Goal: Task Accomplishment & Management: Manage account settings

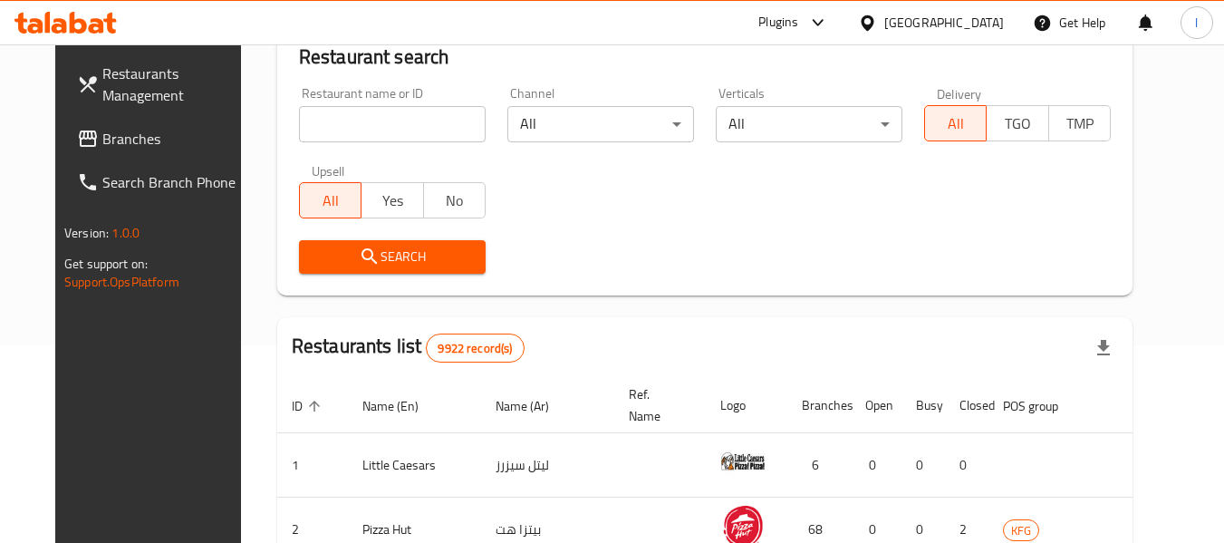
scroll to position [829, 0]
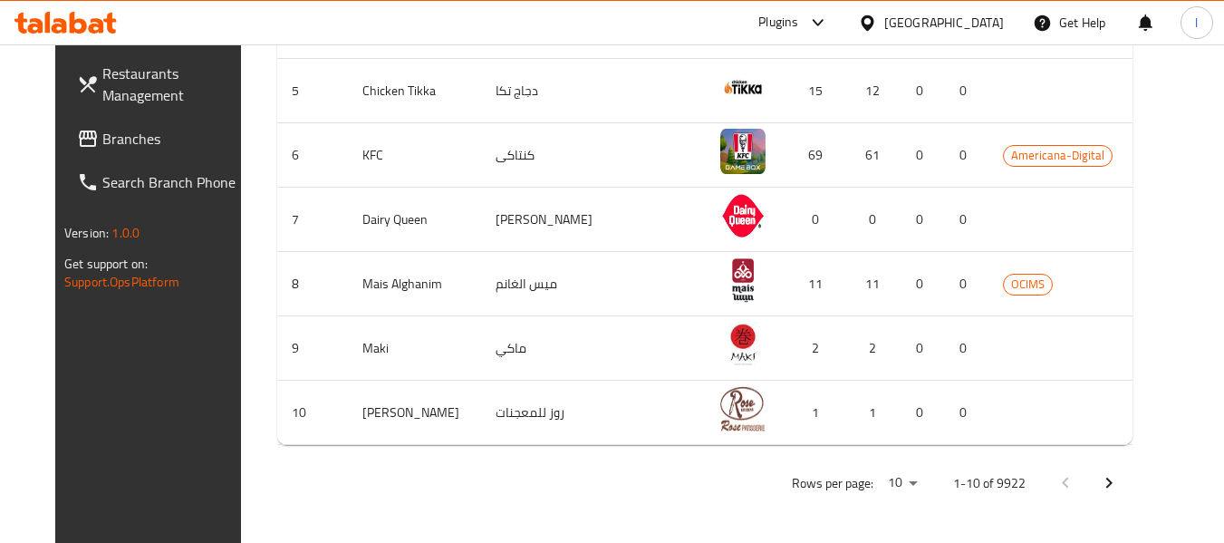
click at [136, 132] on span "Branches" at bounding box center [173, 139] width 143 height 22
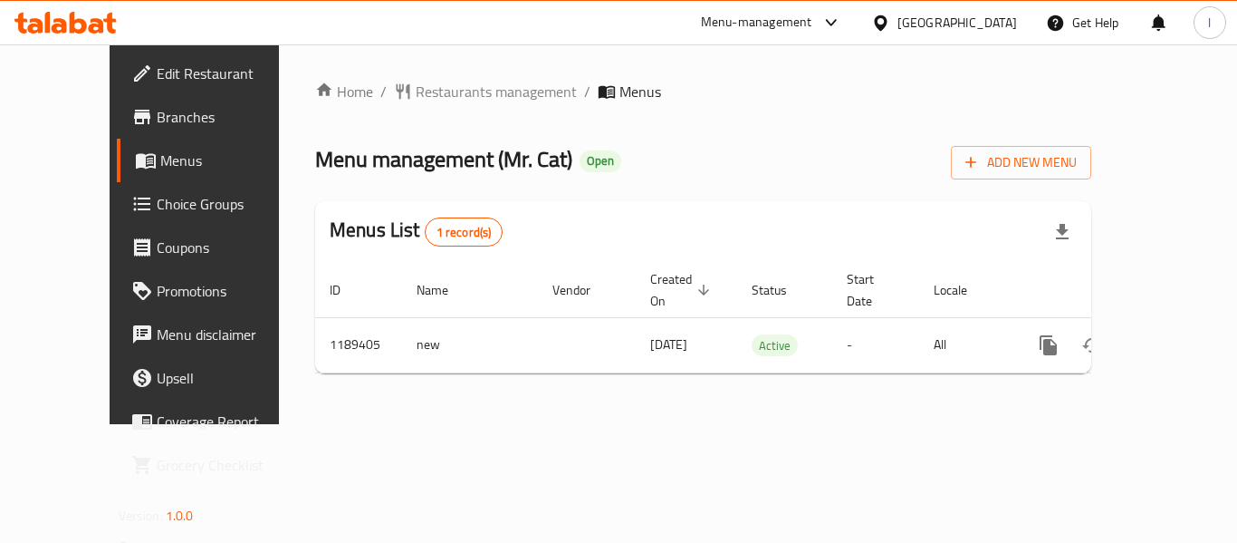
click at [157, 193] on span "Choice Groups" at bounding box center [229, 204] width 145 height 22
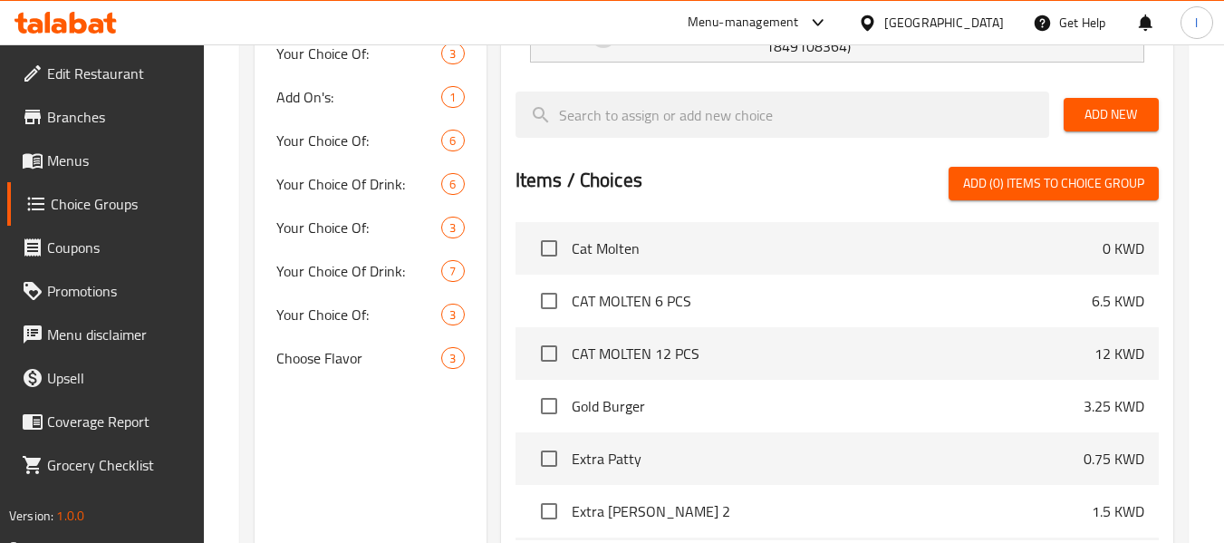
scroll to position [992, 0]
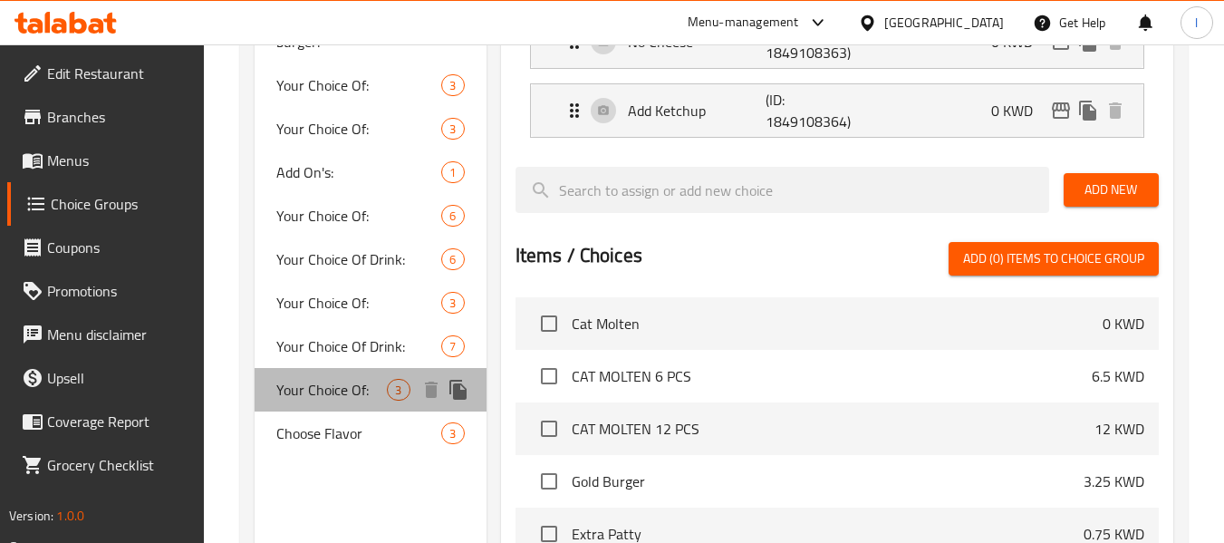
click at [317, 379] on span "Your Choice Of:" at bounding box center [331, 390] width 111 height 22
type input "Your Choice Of:"
type input "إختيارك من:"
type input "1"
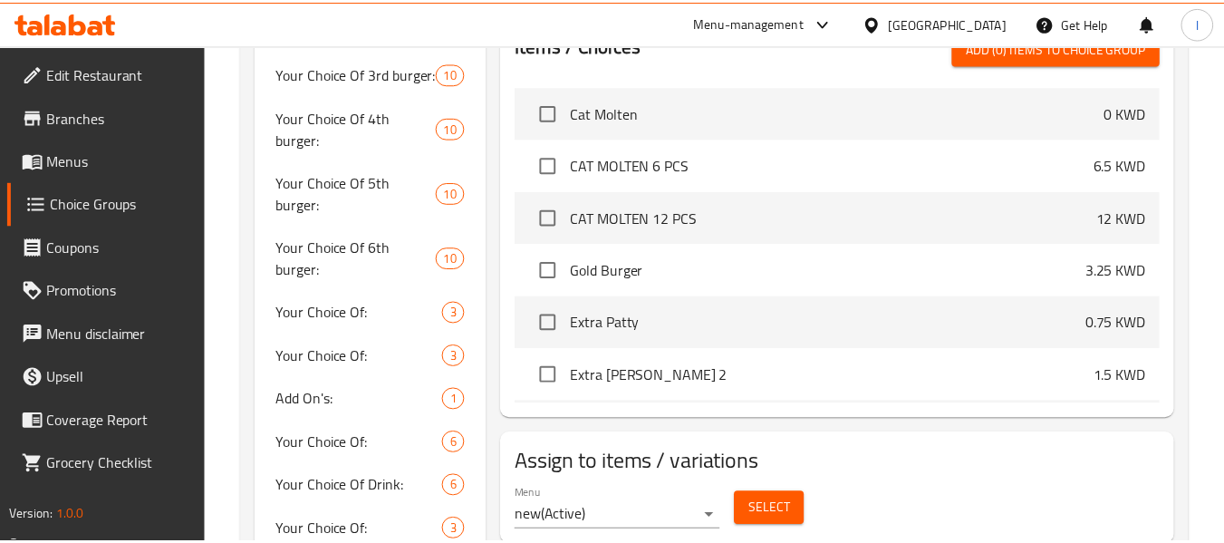
scroll to position [832, 0]
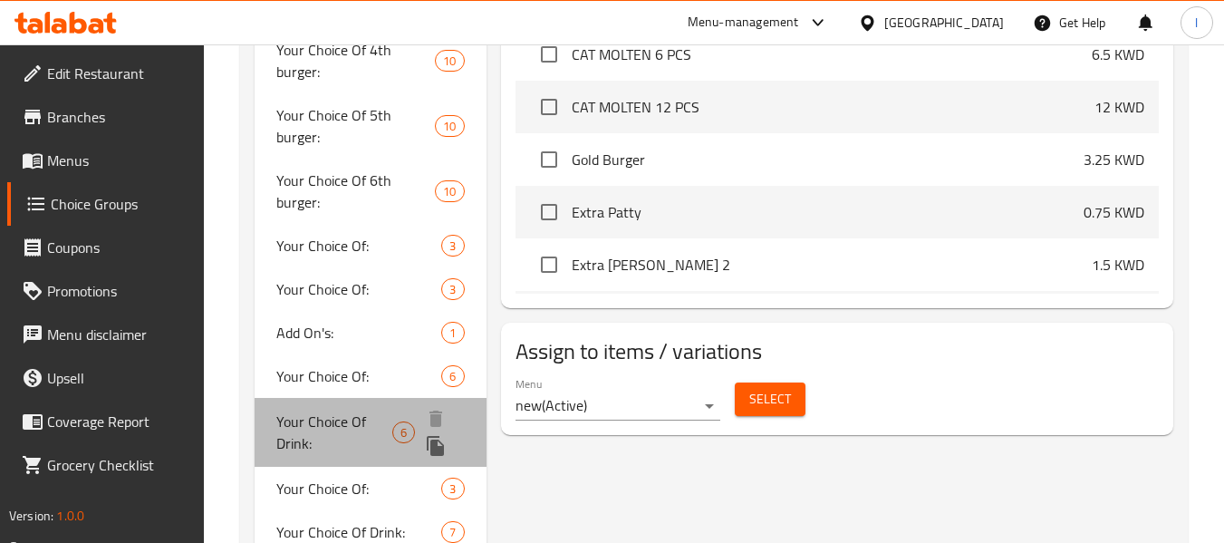
click at [332, 410] on span "Your Choice Of Drink:" at bounding box center [334, 431] width 116 height 43
type input "Your Choice Of Drink:"
type input "إختيارك من المشروب:"
type input "0"
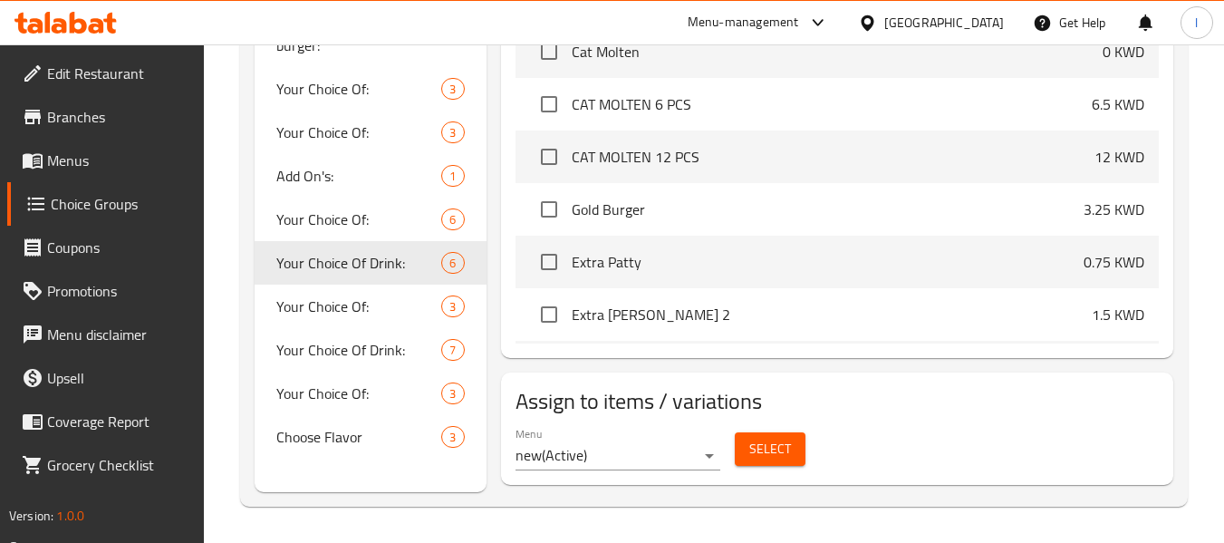
scroll to position [898, 0]
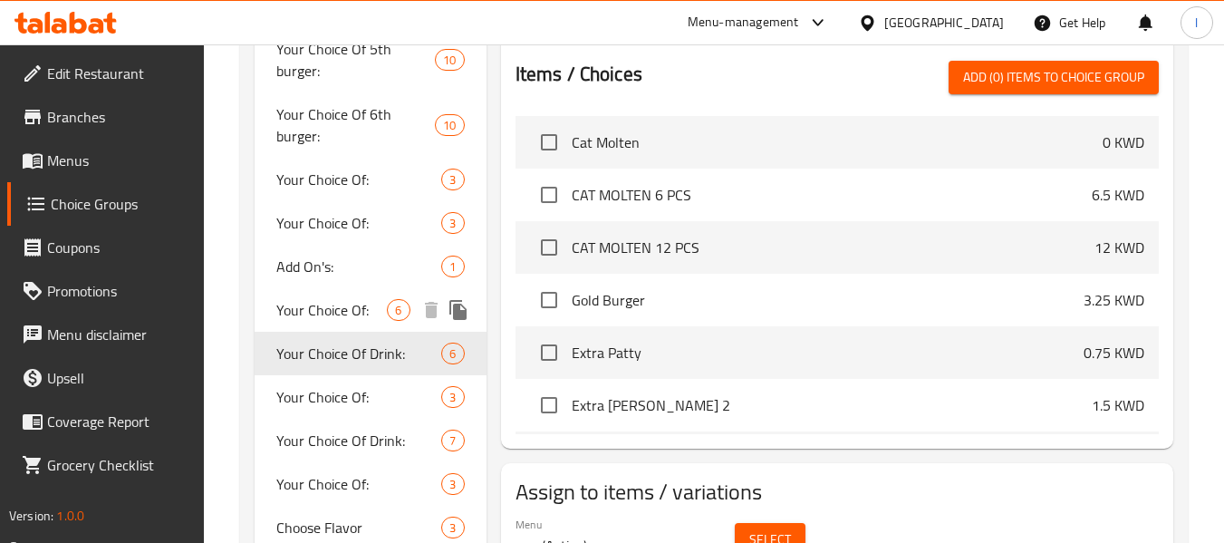
click at [317, 299] on span "Your Choice Of:" at bounding box center [331, 310] width 111 height 22
type input "Your Choice Of:"
type input "إختيارك من:"
type input "6"
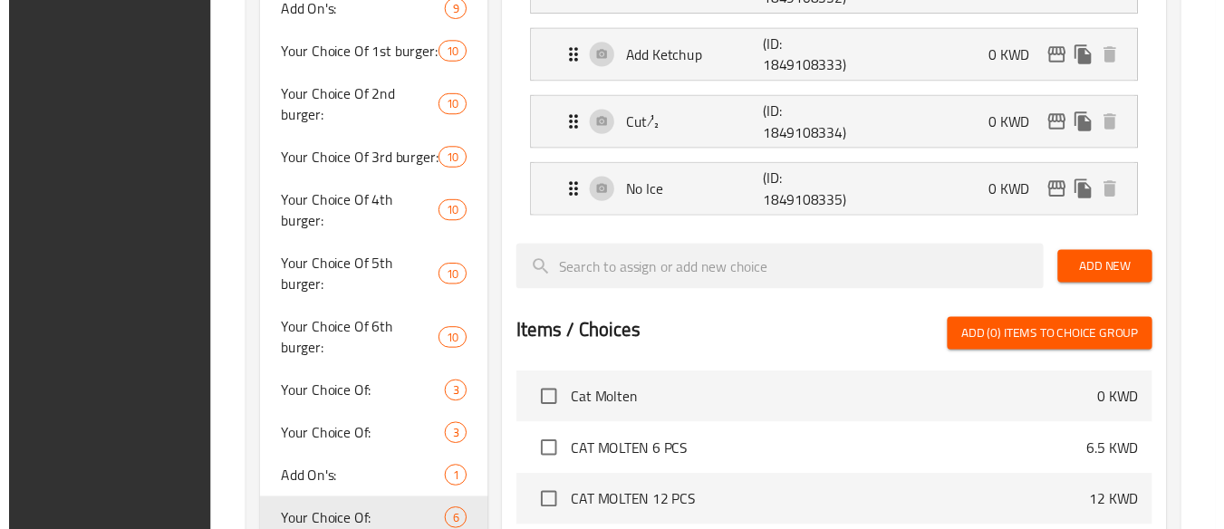
scroll to position [721, 0]
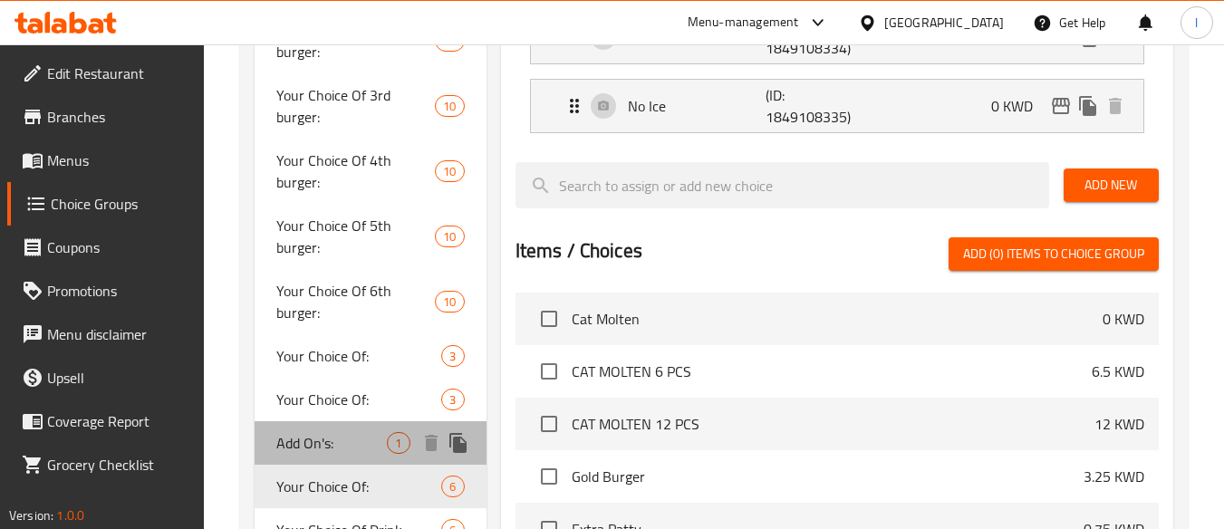
click at [330, 432] on span "Add On's:" at bounding box center [331, 443] width 111 height 22
type input "Add On's:"
type input "الإضافات:"
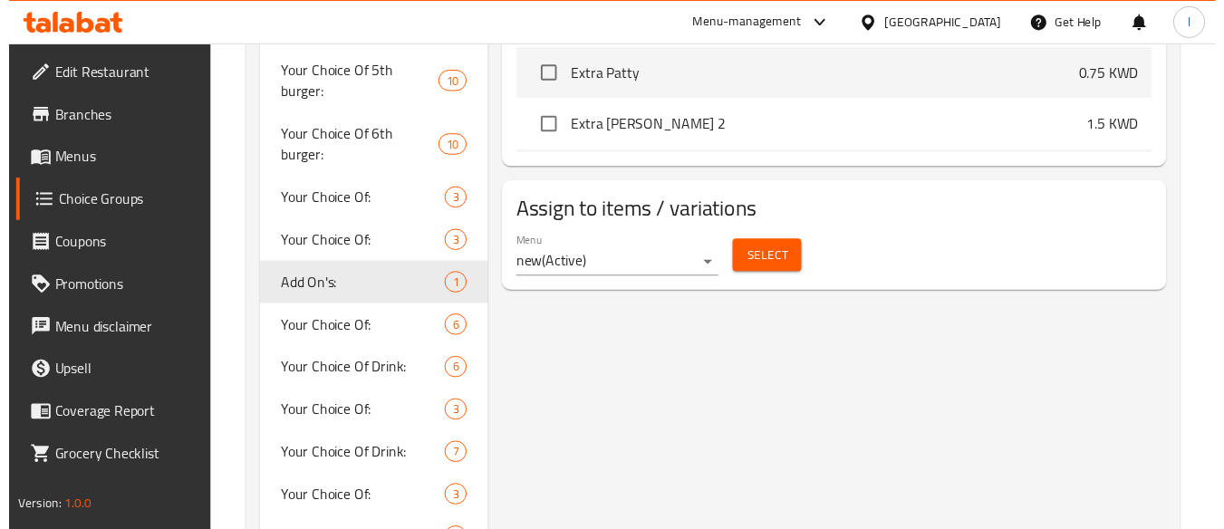
scroll to position [0, 0]
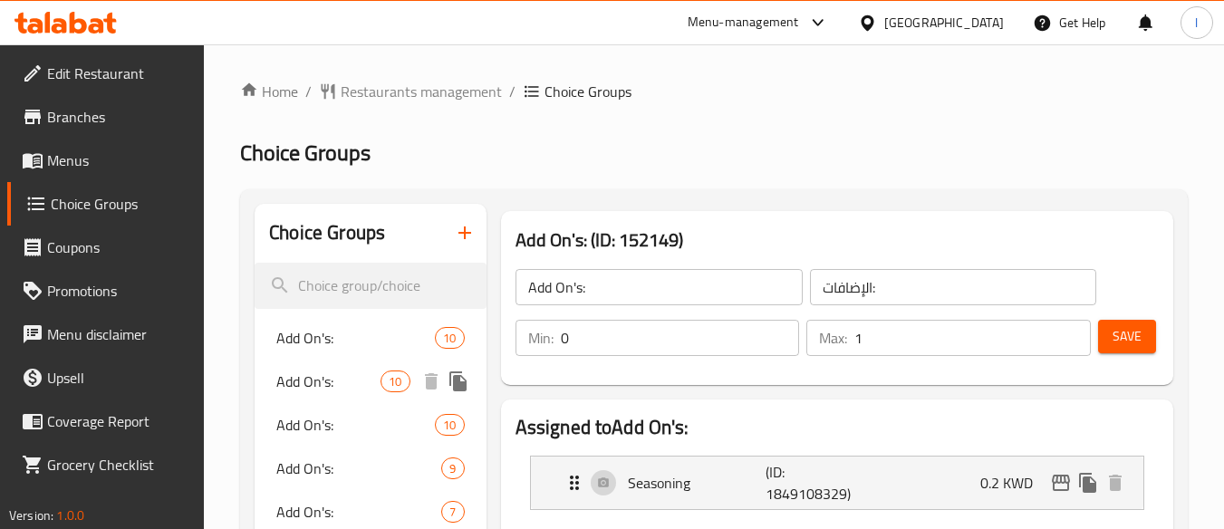
click at [274, 374] on div "Add On's: 10" at bounding box center [370, 381] width 231 height 43
type input "0"
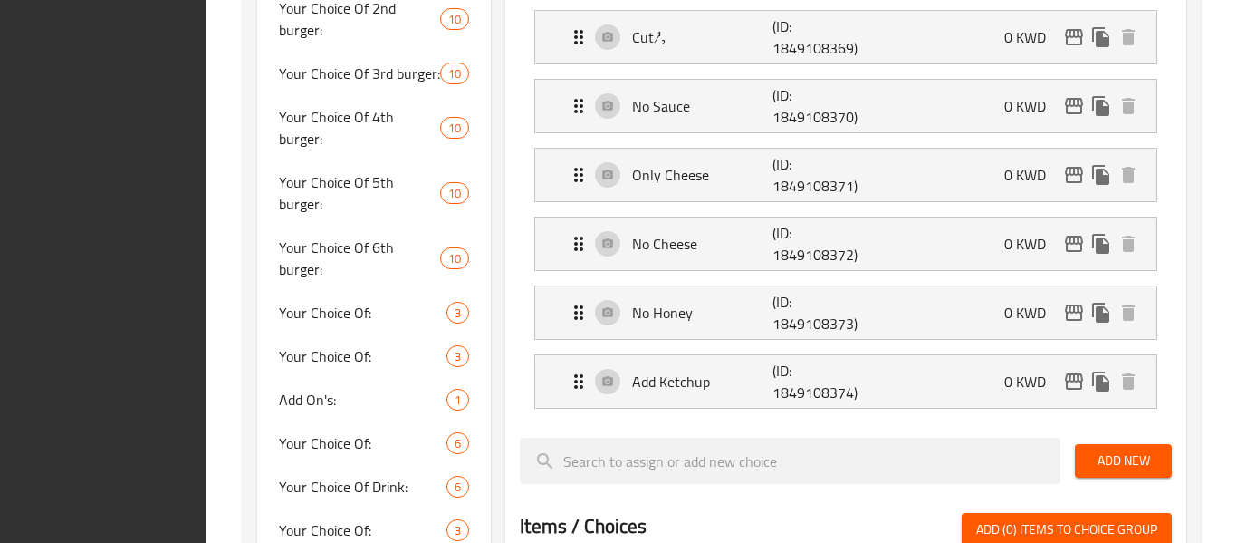
scroll to position [1264, 0]
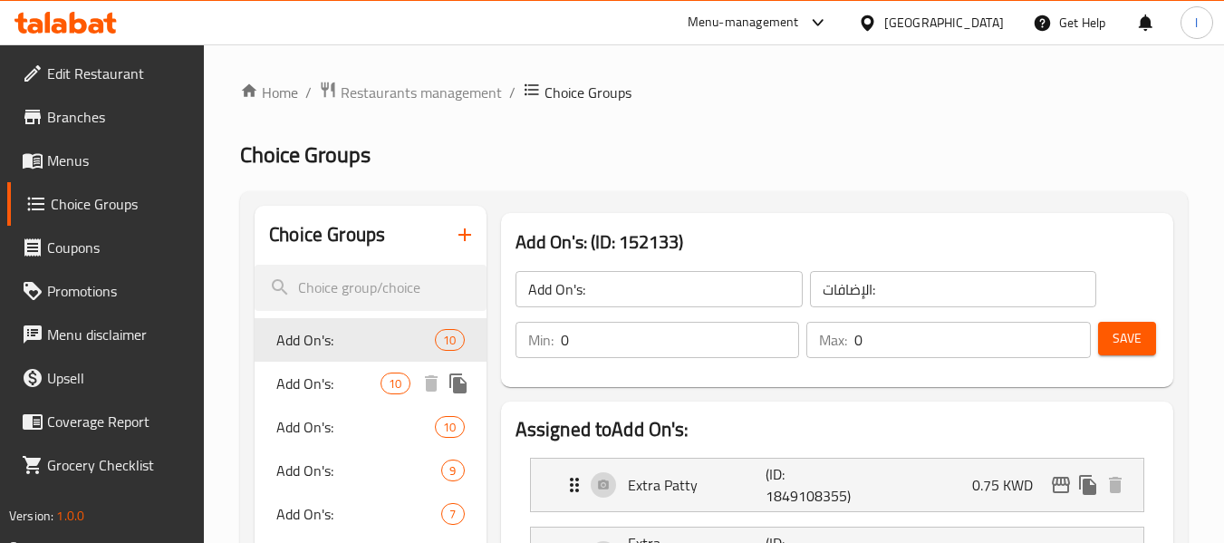
click at [319, 394] on span "Add On's:" at bounding box center [328, 383] width 104 height 22
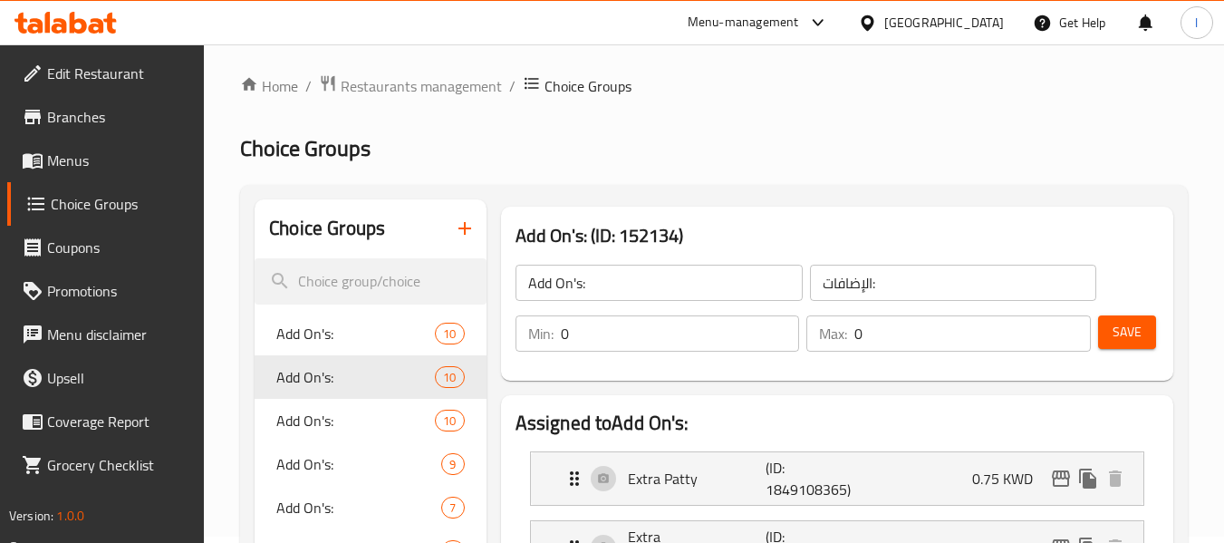
scroll to position [181, 0]
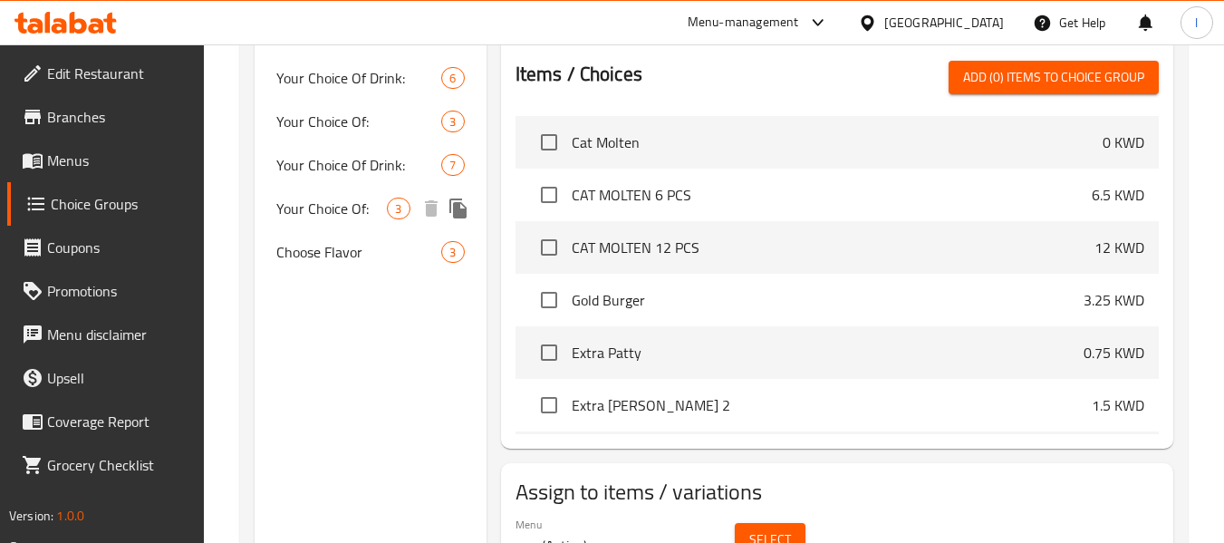
click at [332, 197] on span "Your Choice Of:" at bounding box center [331, 208] width 111 height 22
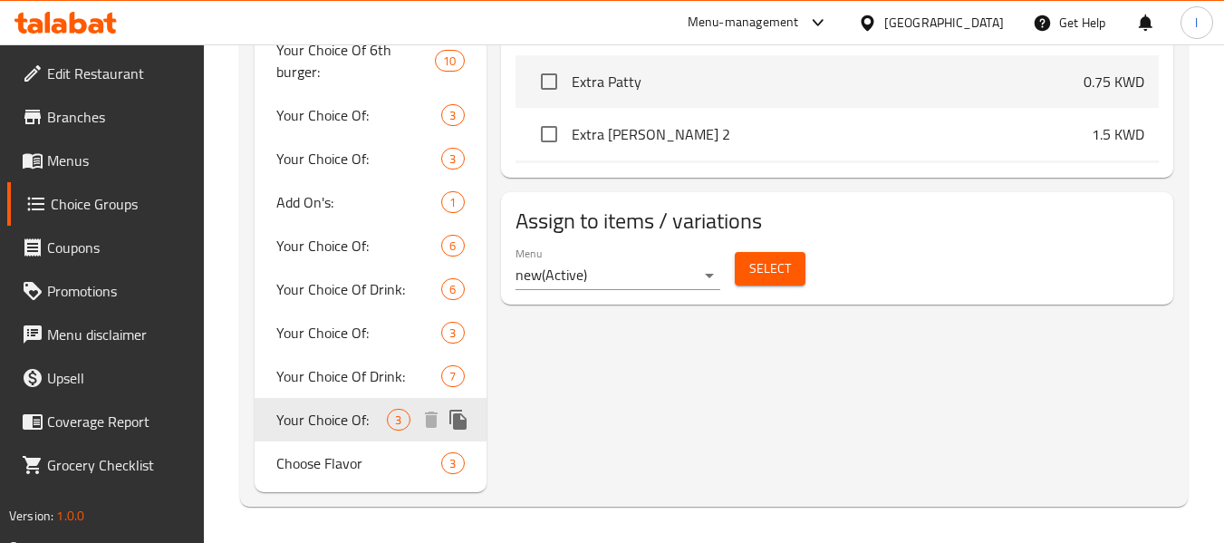
type input "Your Choice Of:"
type input "إختيارك من:"
type input "1"
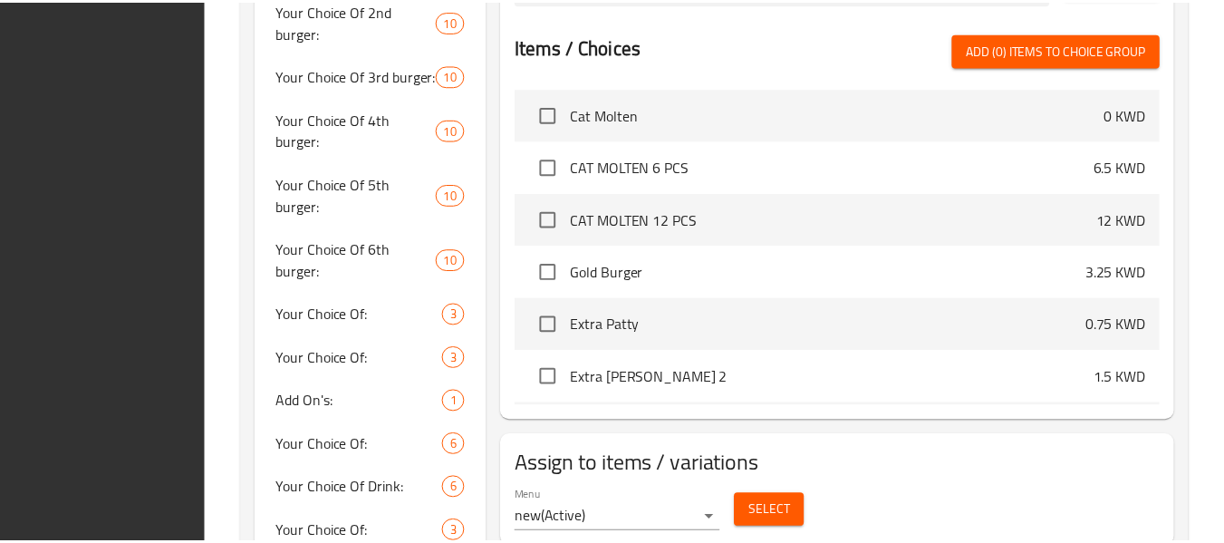
scroll to position [833, 0]
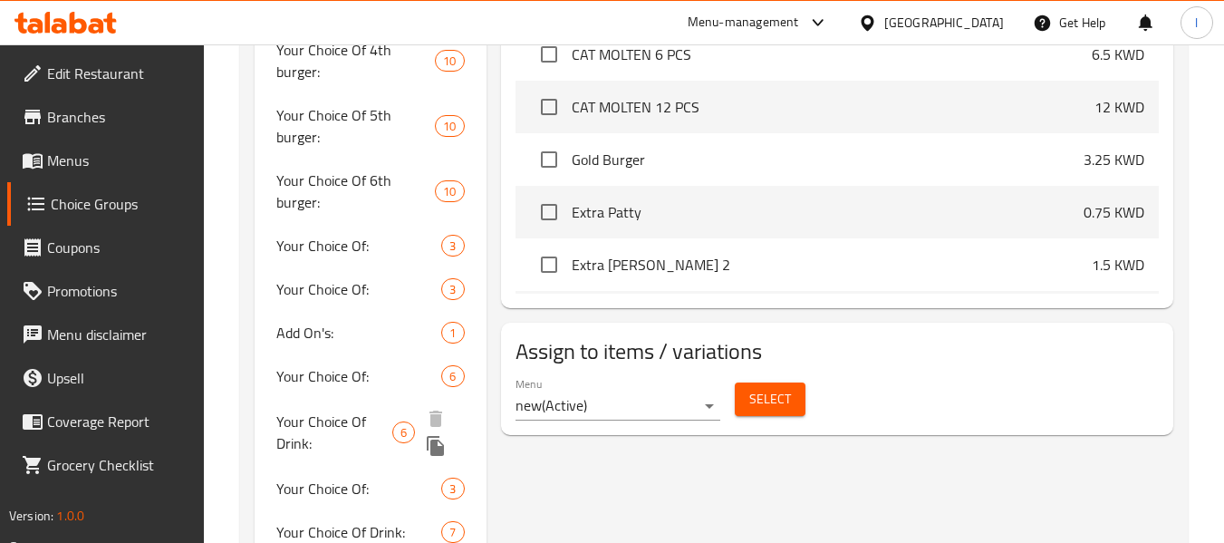
click at [347, 410] on span "Your Choice Of Drink:" at bounding box center [334, 431] width 116 height 43
type input "Your Choice Of Drink:"
type input "إختيارك من المشروب:"
type input "0"
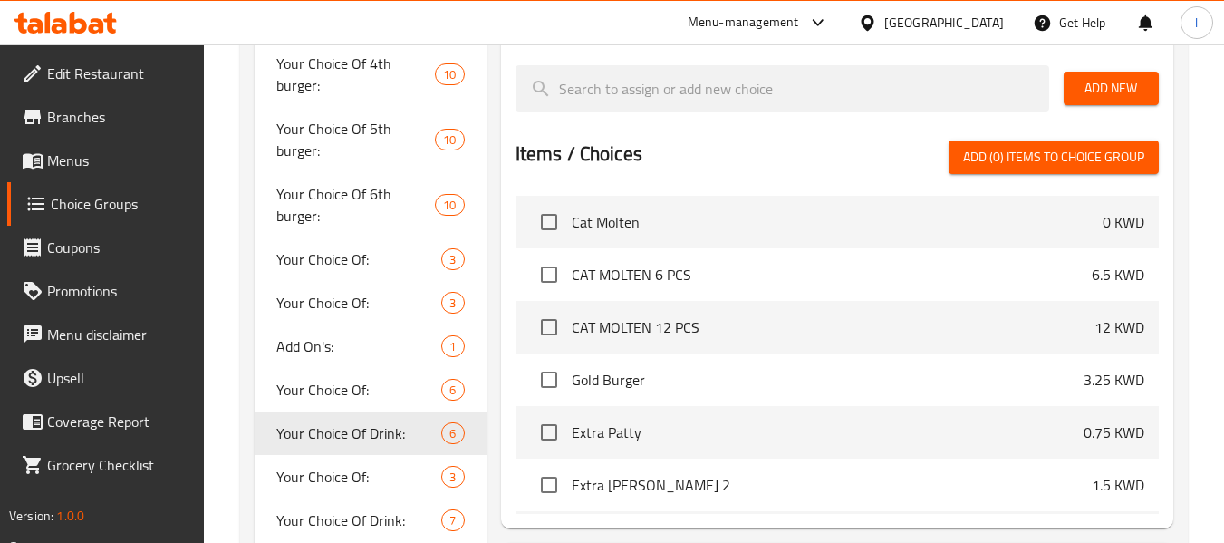
scroll to position [809, 0]
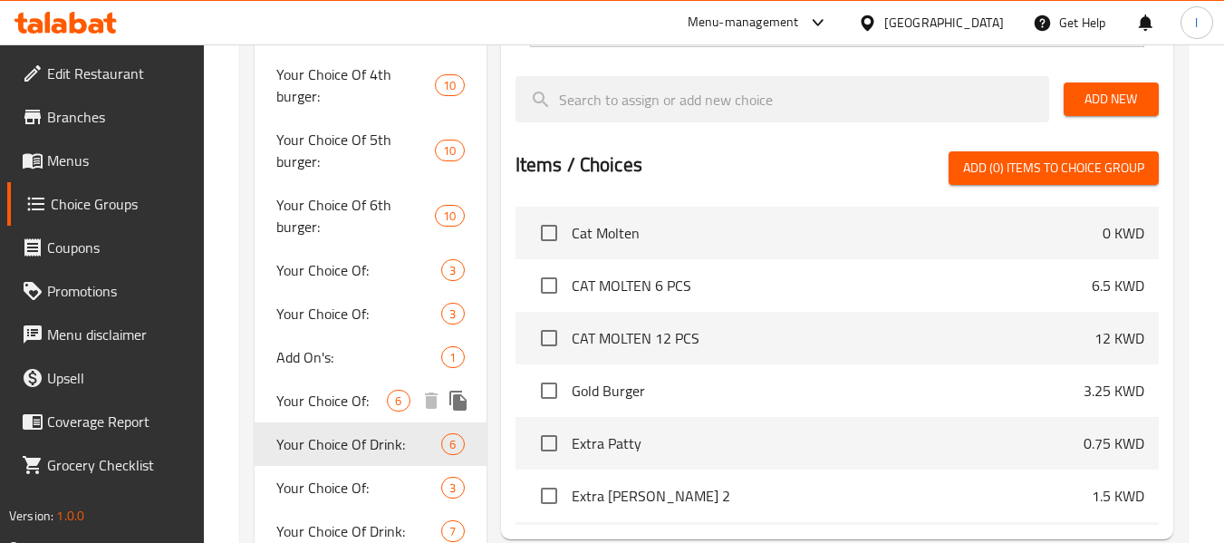
click at [307, 379] on div "Your Choice Of: 6" at bounding box center [370, 400] width 231 height 43
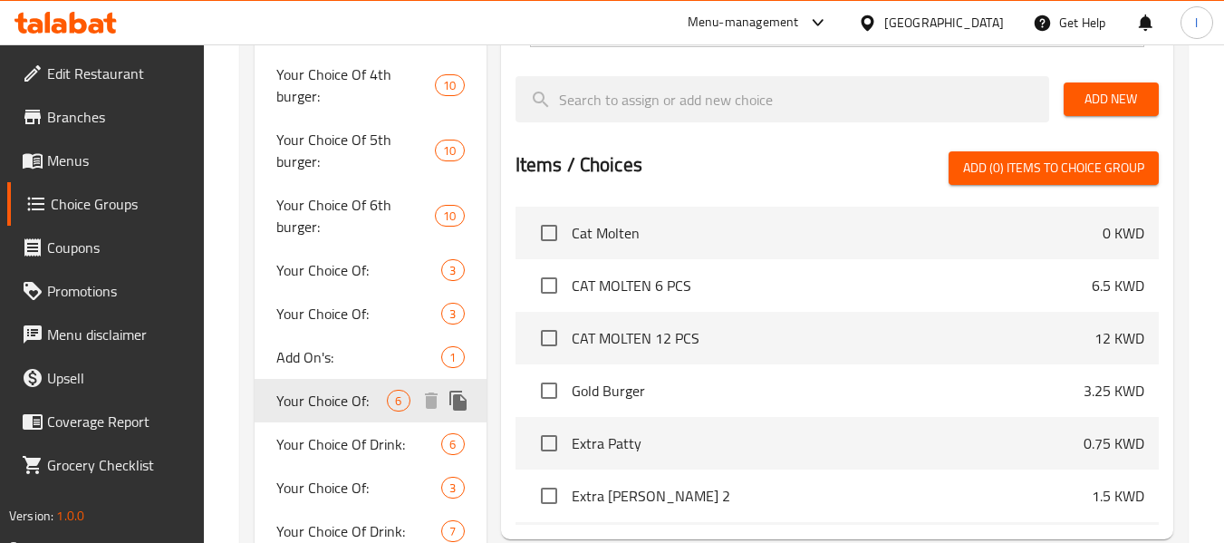
type input "Your Choice Of:"
type input "إختيارك من:"
type input "6"
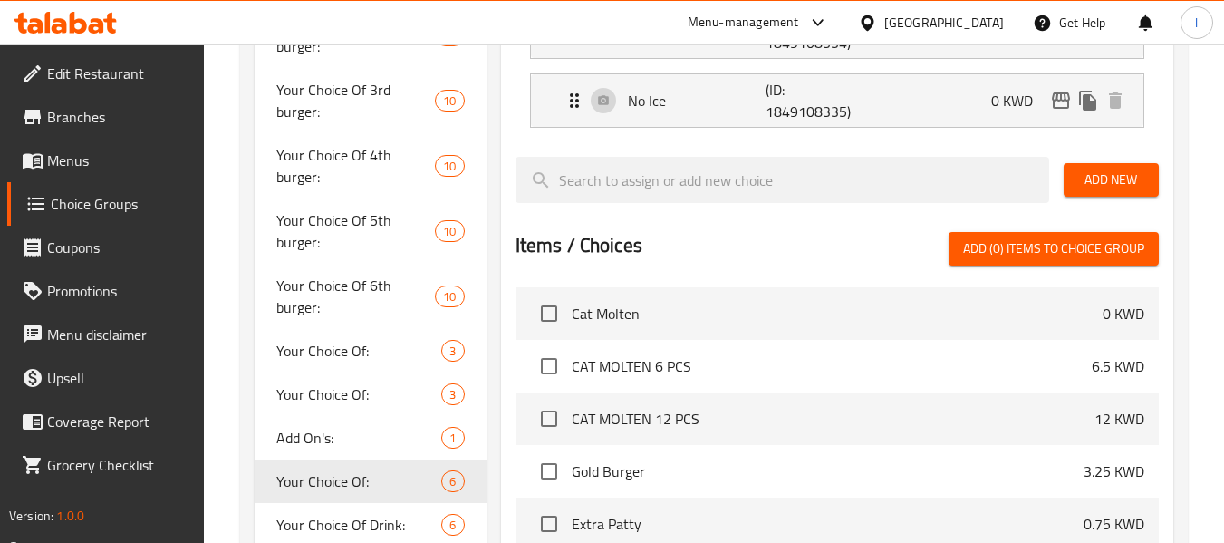
scroll to position [718, 0]
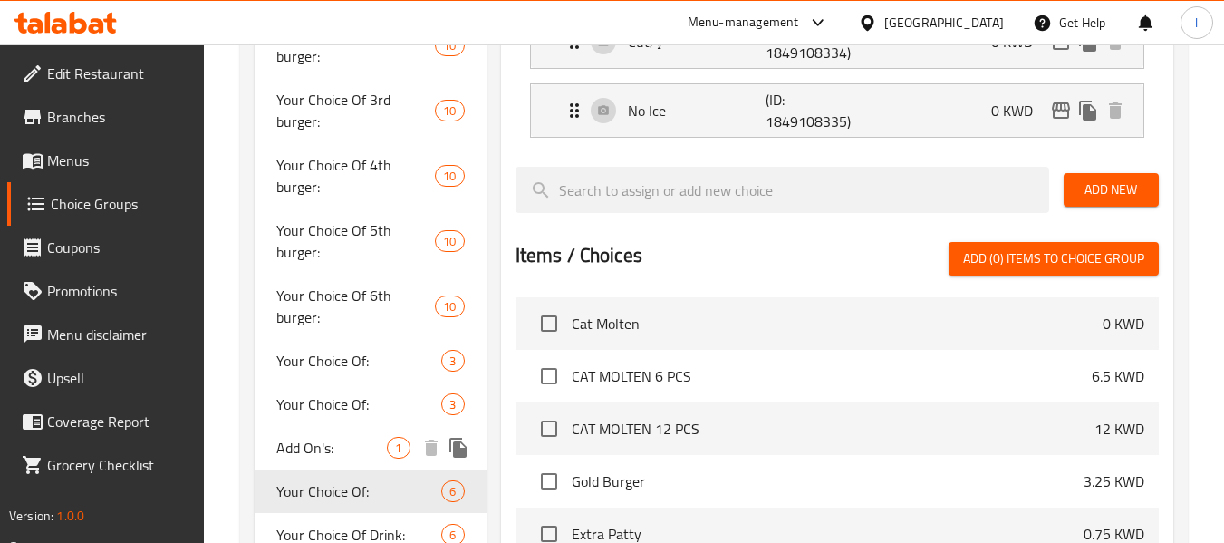
click at [299, 437] on span "Add On's:" at bounding box center [331, 448] width 111 height 22
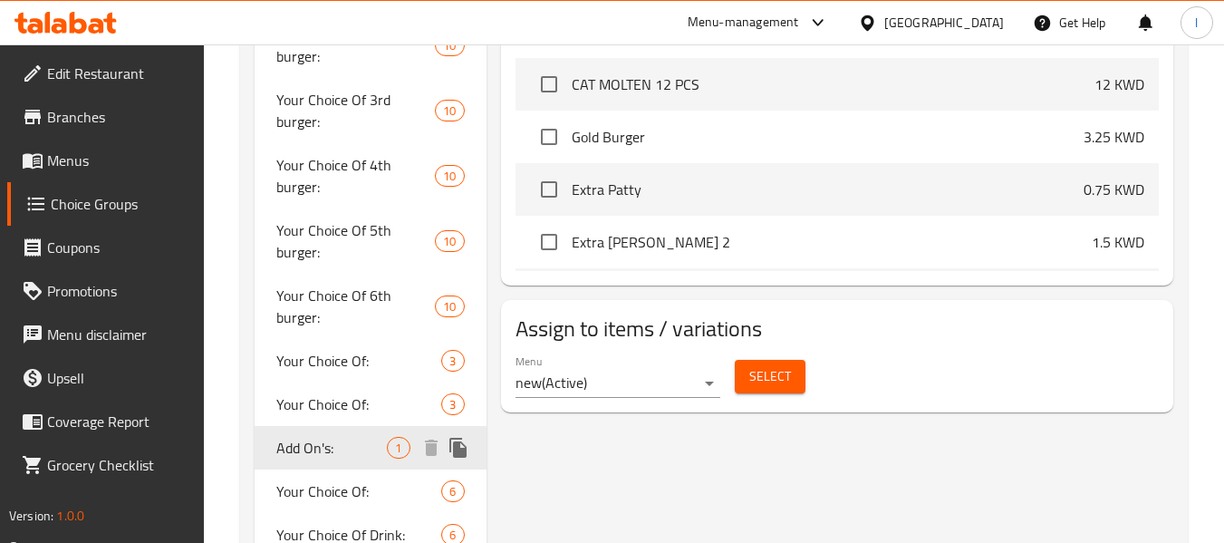
type input "Add On's:"
type input "الإضافات:"
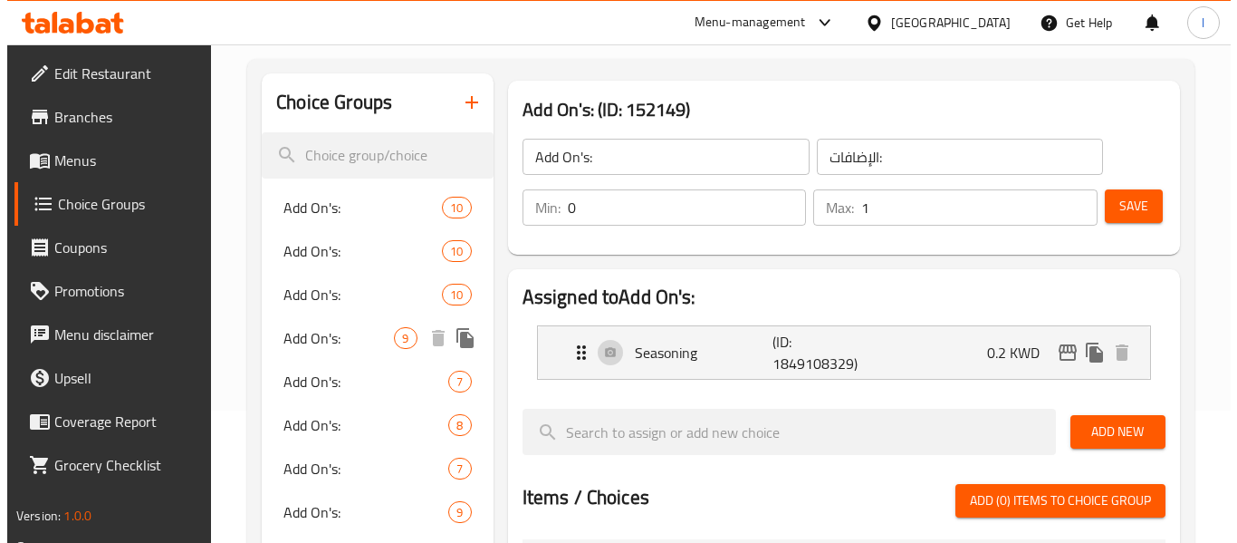
scroll to position [0, 0]
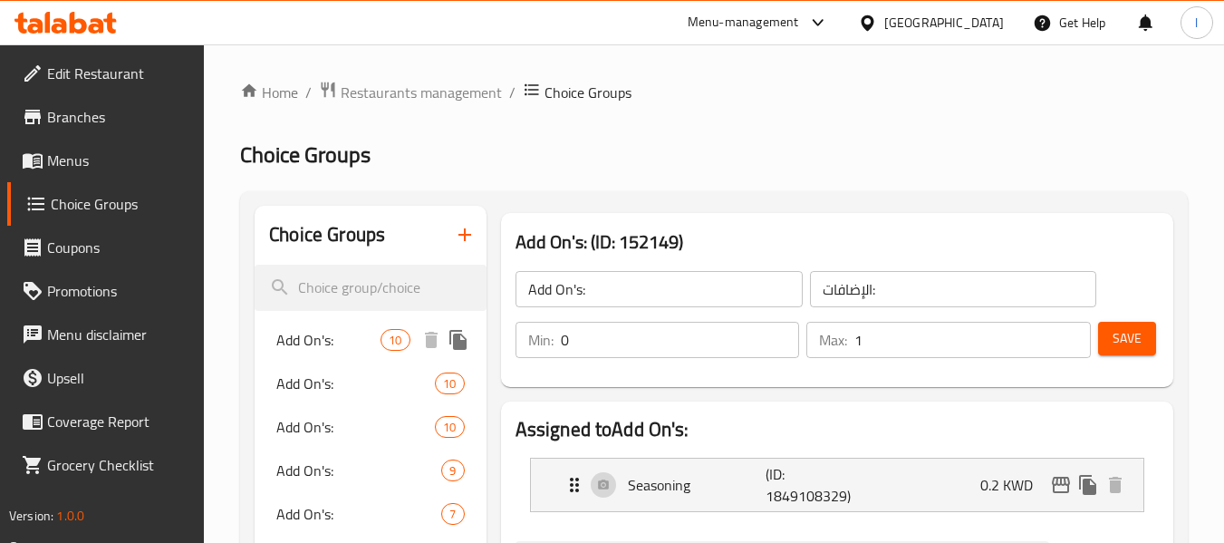
click at [297, 325] on div "Add On's: 10" at bounding box center [370, 339] width 231 height 43
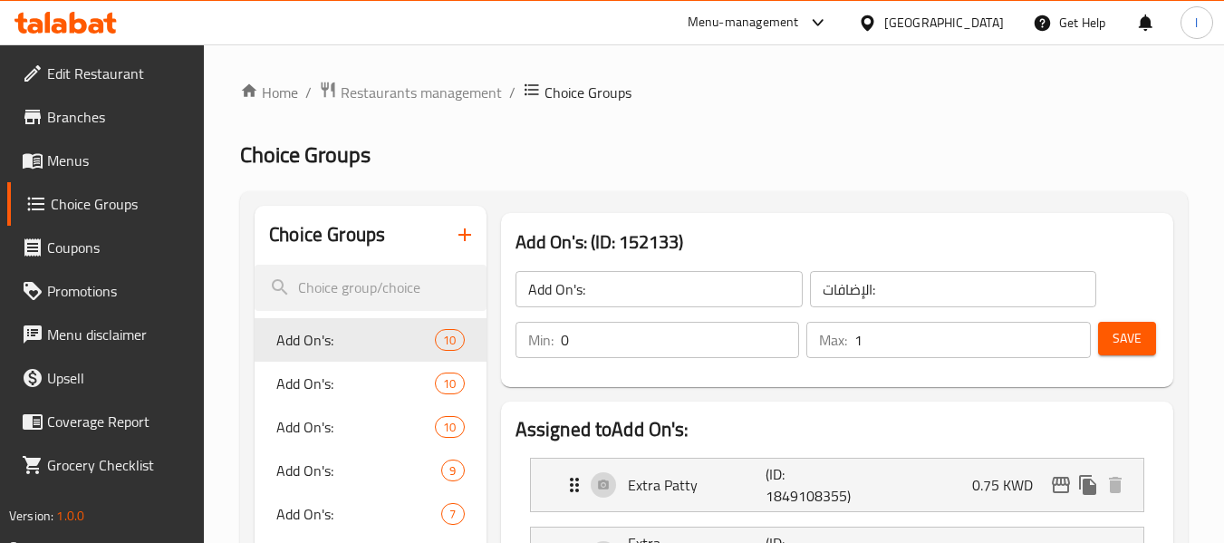
type input "0"
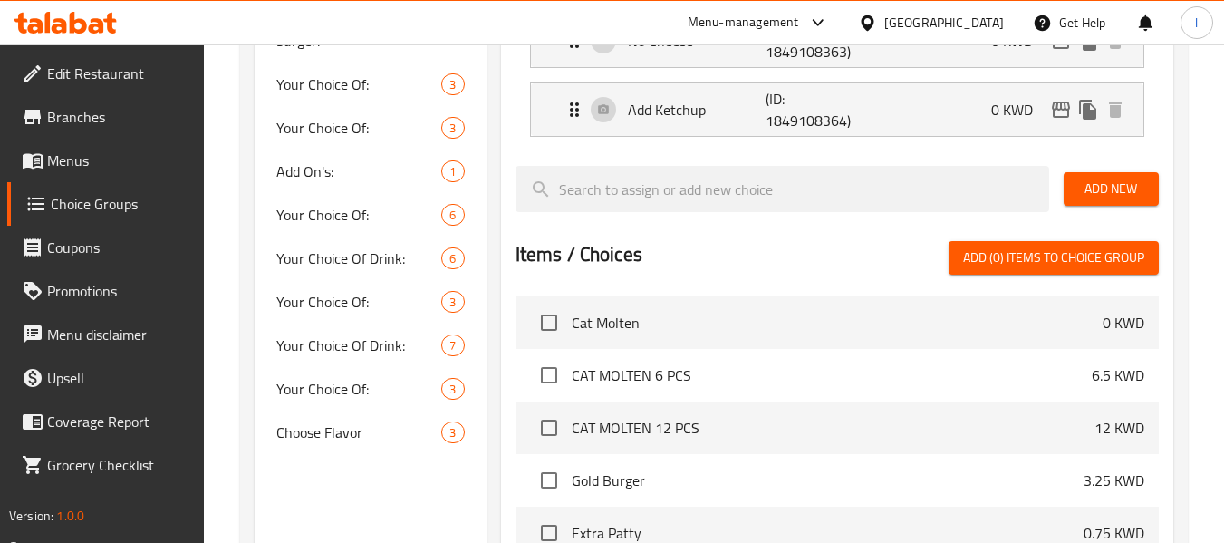
scroll to position [994, 0]
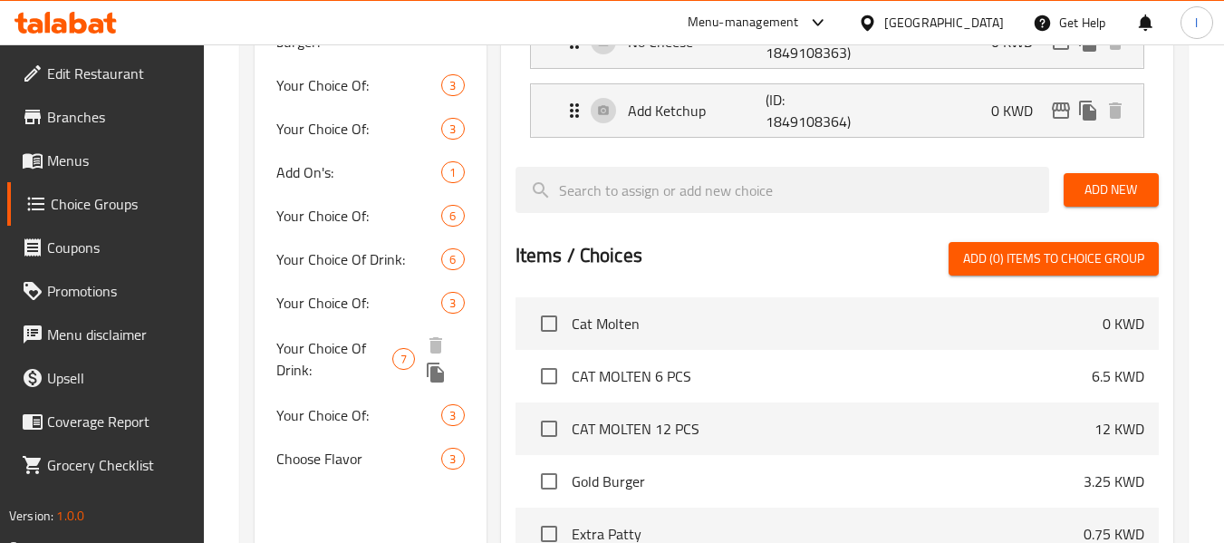
drag, startPoint x: 310, startPoint y: 252, endPoint x: 476, endPoint y: 378, distance: 208.2
click at [310, 337] on span "Your Choice Of Drink:" at bounding box center [334, 358] width 116 height 43
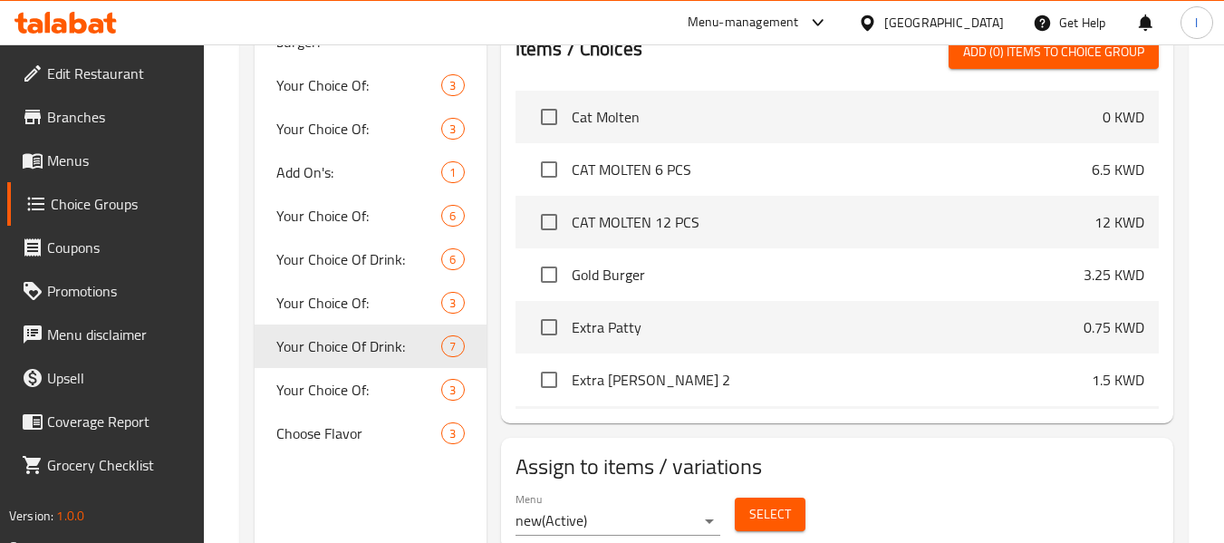
type input "Your Choice Of Drink:"
type input "إختيارك من المشروب:"
type input "1"
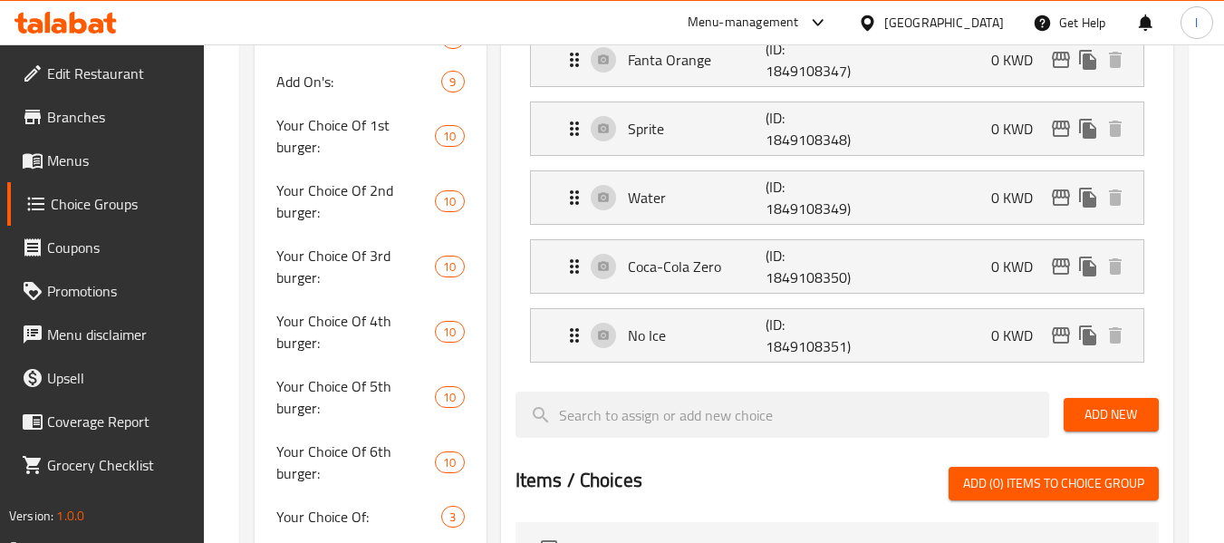
scroll to position [815, 0]
